Goal: Transaction & Acquisition: Purchase product/service

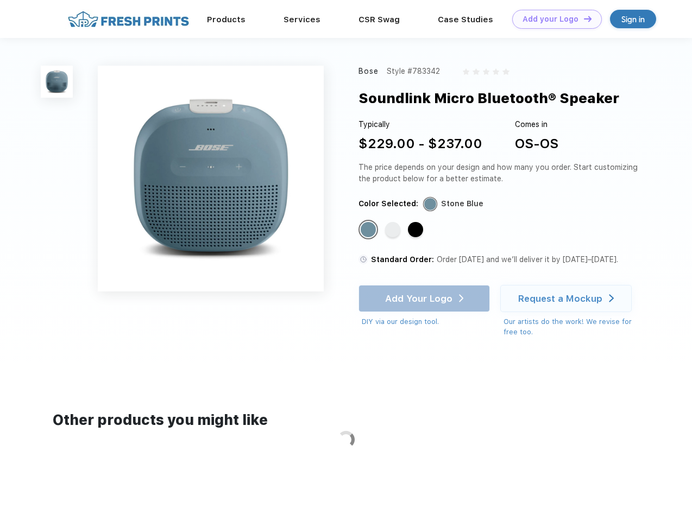
click at [553, 19] on link "Add your Logo Design Tool" at bounding box center [557, 19] width 90 height 19
click at [0, 0] on div "Design Tool" at bounding box center [0, 0] width 0 height 0
click at [583, 18] on link "Add your Logo Design Tool" at bounding box center [557, 19] width 90 height 19
click at [57, 81] on img at bounding box center [57, 82] width 32 height 32
click at [369, 230] on div "Standard Color" at bounding box center [368, 229] width 15 height 15
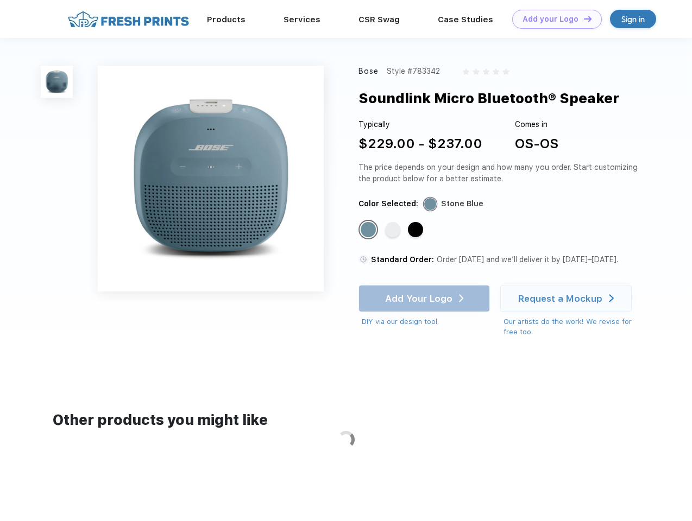
click at [394, 230] on div "Standard Color" at bounding box center [392, 229] width 15 height 15
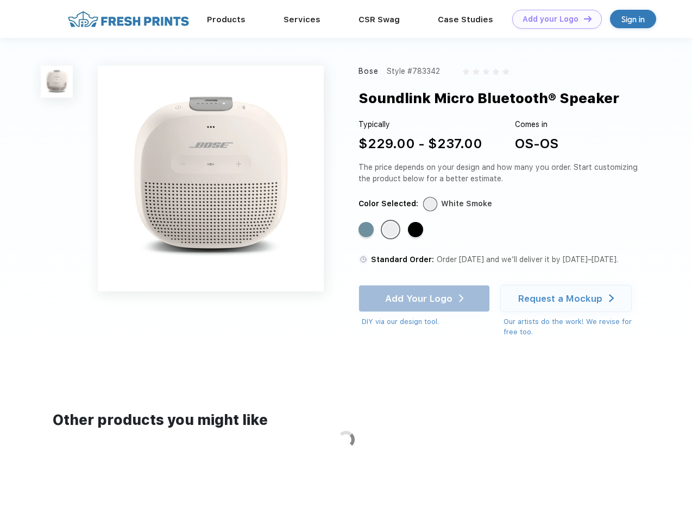
click at [417, 230] on div "Standard Color" at bounding box center [415, 229] width 15 height 15
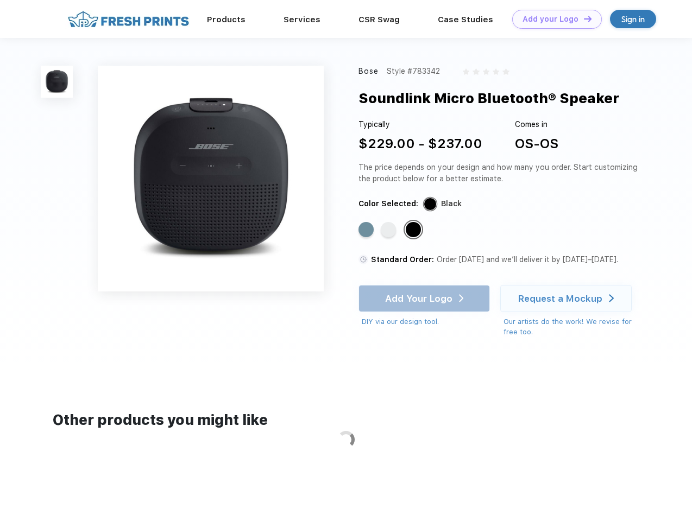
click at [425, 299] on div "Add Your Logo DIY via our design tool. Ah shoot! This product isn't up in our d…" at bounding box center [424, 306] width 131 height 42
click at [568, 299] on div "Request a Mockup" at bounding box center [560, 298] width 84 height 11
